Goal: Transaction & Acquisition: Purchase product/service

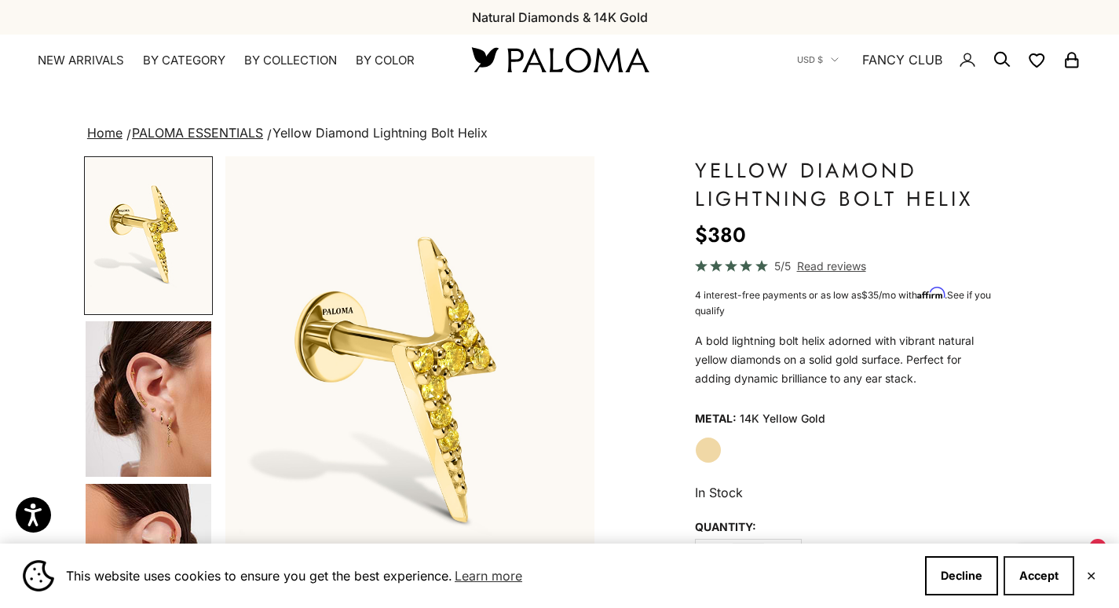
click at [1047, 589] on button "Accept" at bounding box center [1039, 575] width 71 height 39
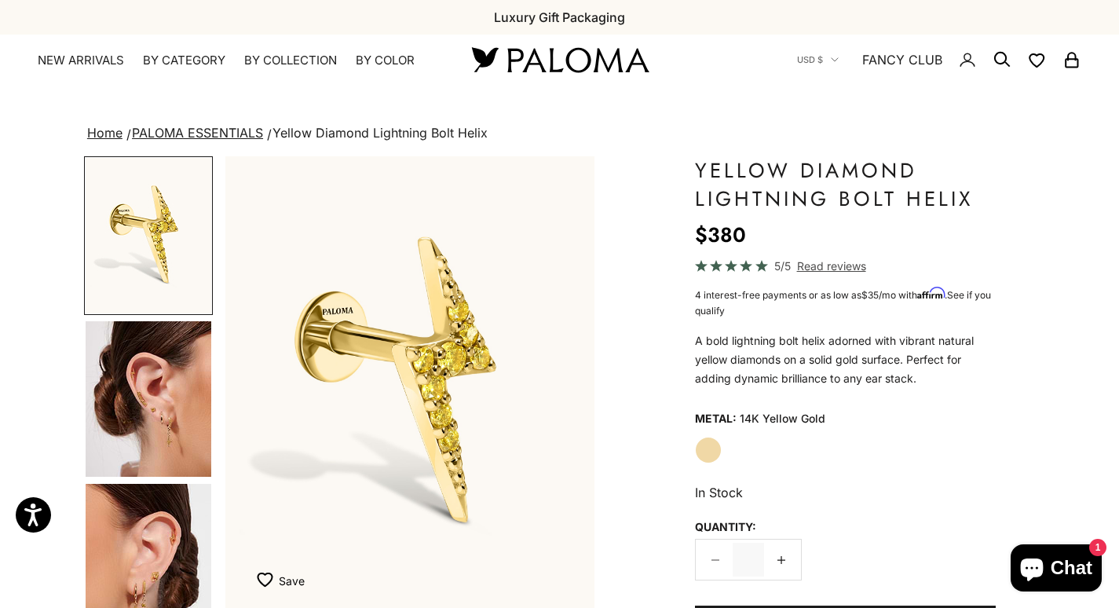
click at [214, 136] on link "PALOMA ESSENTIALS" at bounding box center [197, 133] width 131 height 16
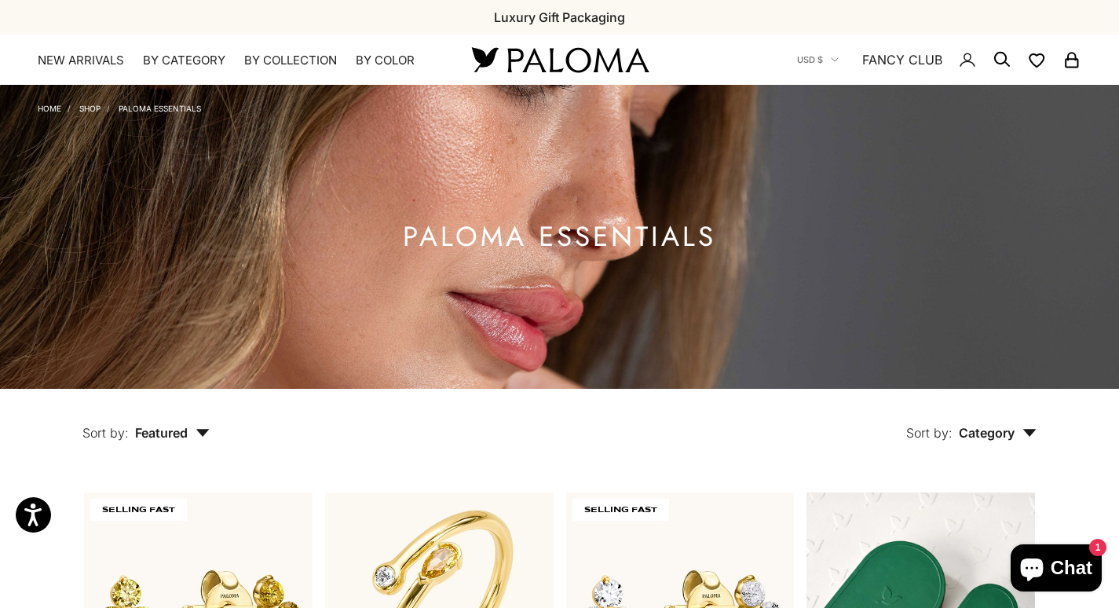
click at [232, 119] on img at bounding box center [559, 237] width 1119 height 304
click at [262, 141] on img at bounding box center [559, 237] width 1119 height 304
click at [312, 130] on img at bounding box center [559, 237] width 1119 height 304
